Goal: Obtain resource: Obtain resource

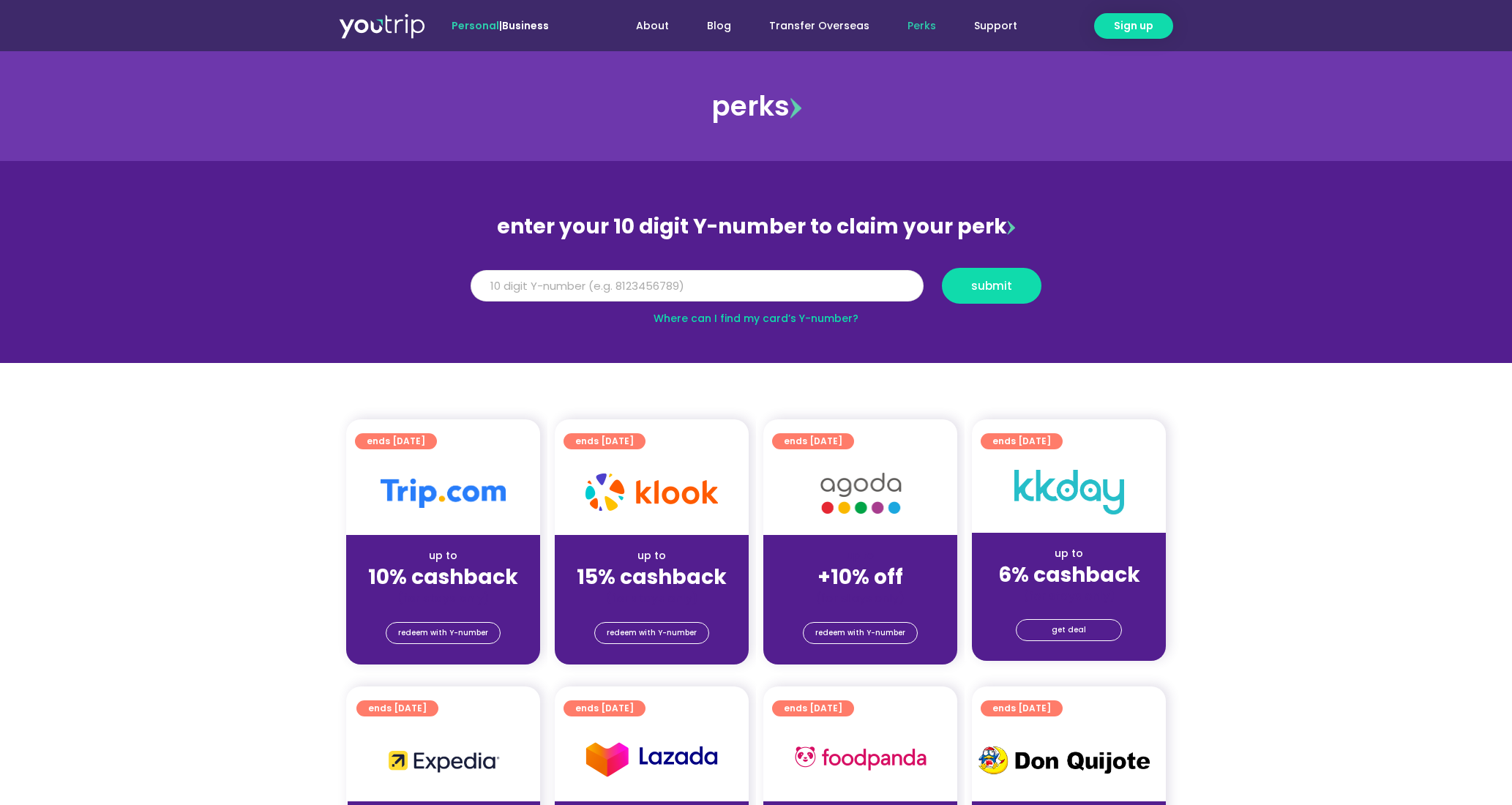
click at [749, 295] on input "Y Number" at bounding box center [696, 285] width 453 height 32
paste input "8139646921"
type input "8139646921"
click at [992, 286] on span "submit" at bounding box center [991, 285] width 41 height 11
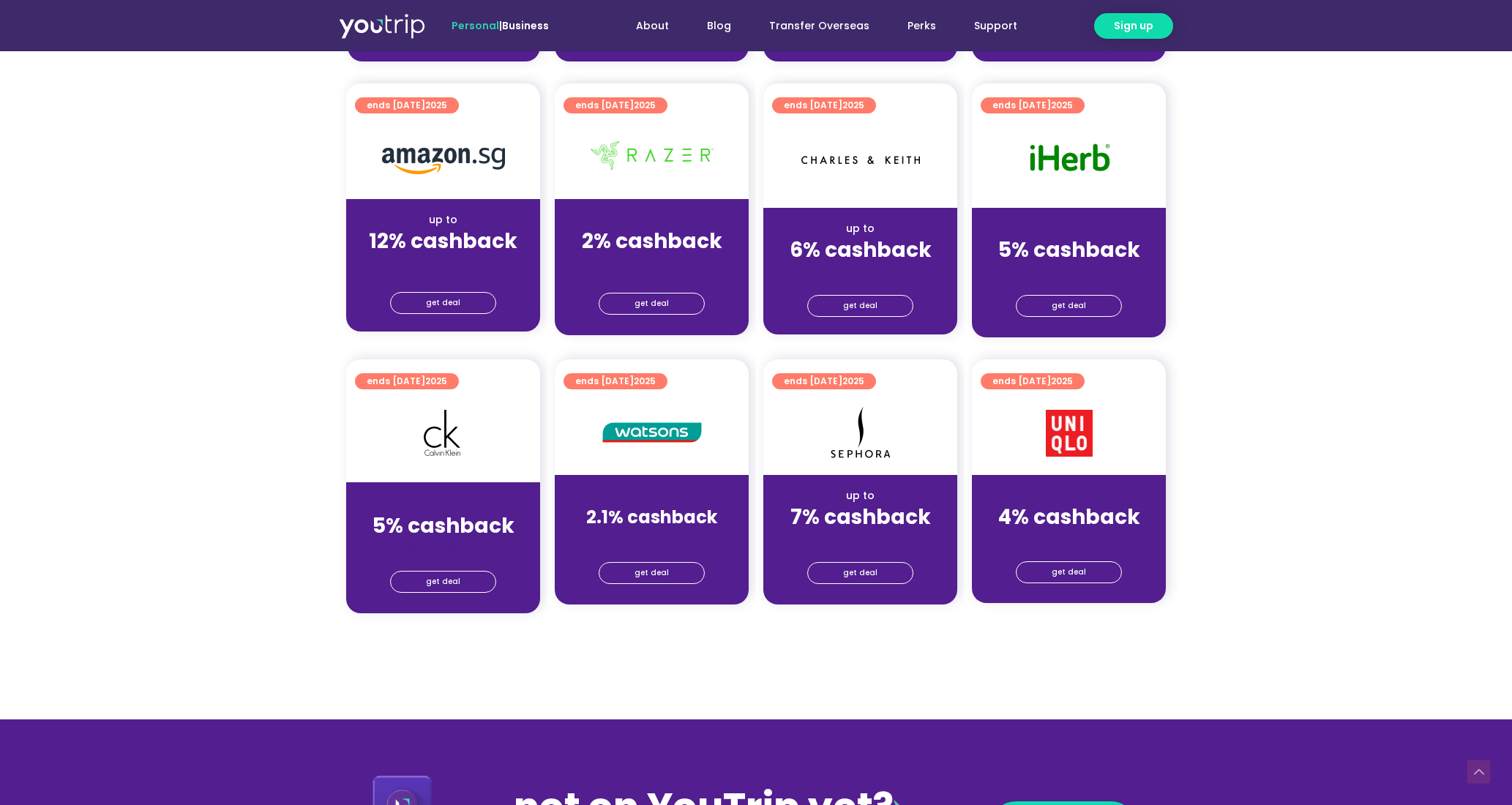
scroll to position [1005, 0]
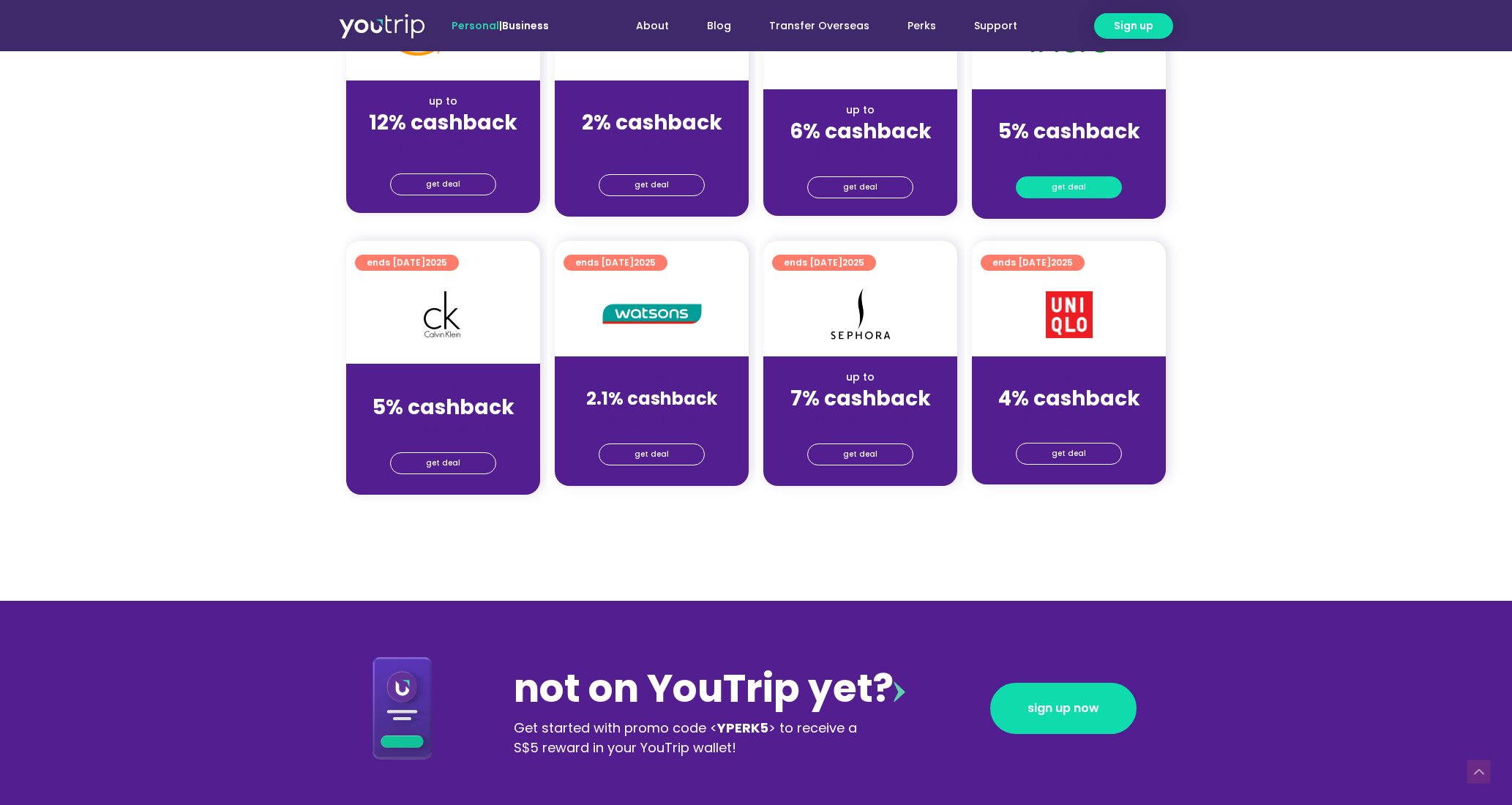
click at [1078, 188] on span "get deal" at bounding box center [1068, 187] width 34 height 20
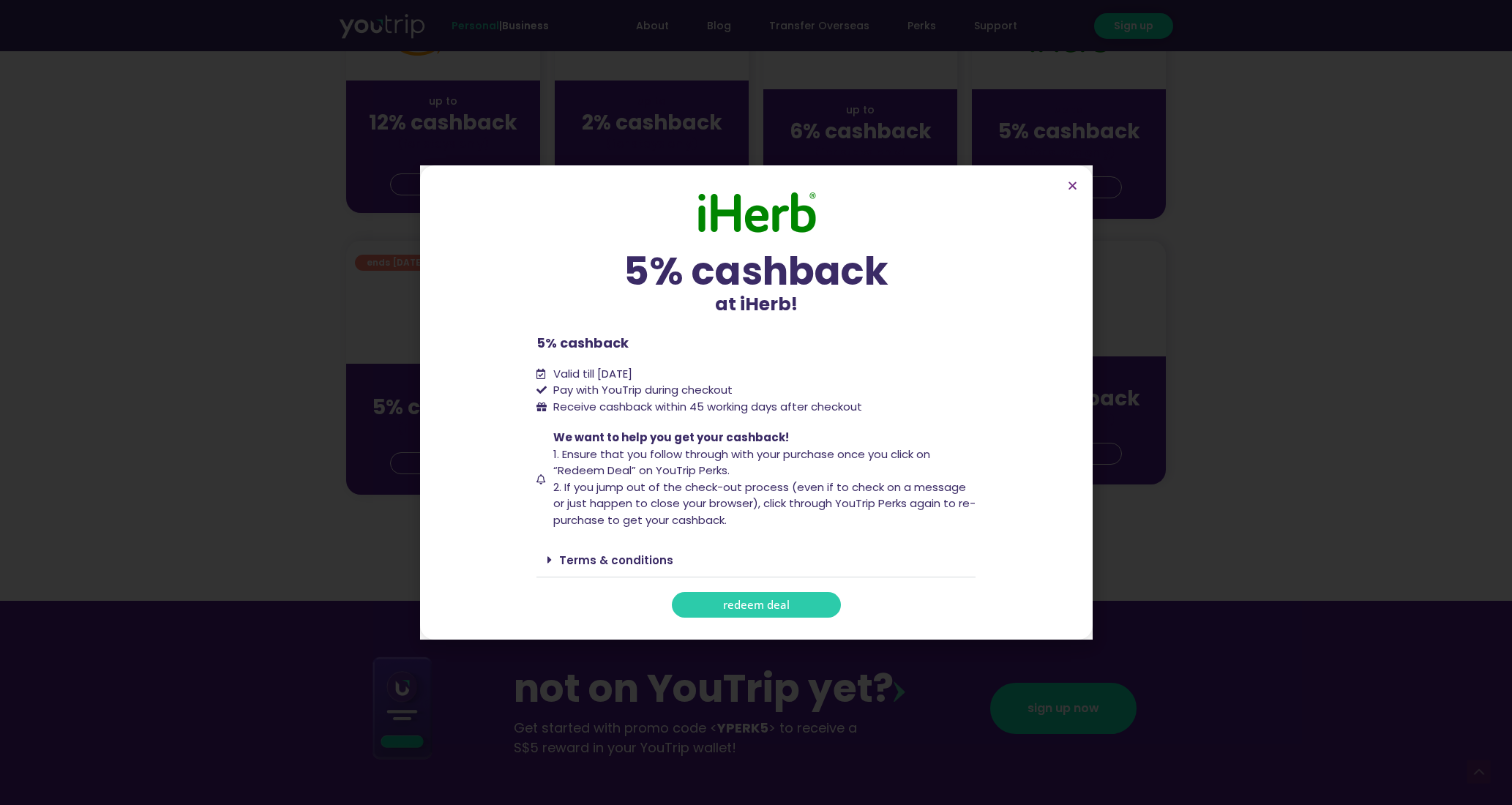
click at [771, 607] on span "redeem deal" at bounding box center [756, 604] width 66 height 11
